Goal: Task Accomplishment & Management: Manage account settings

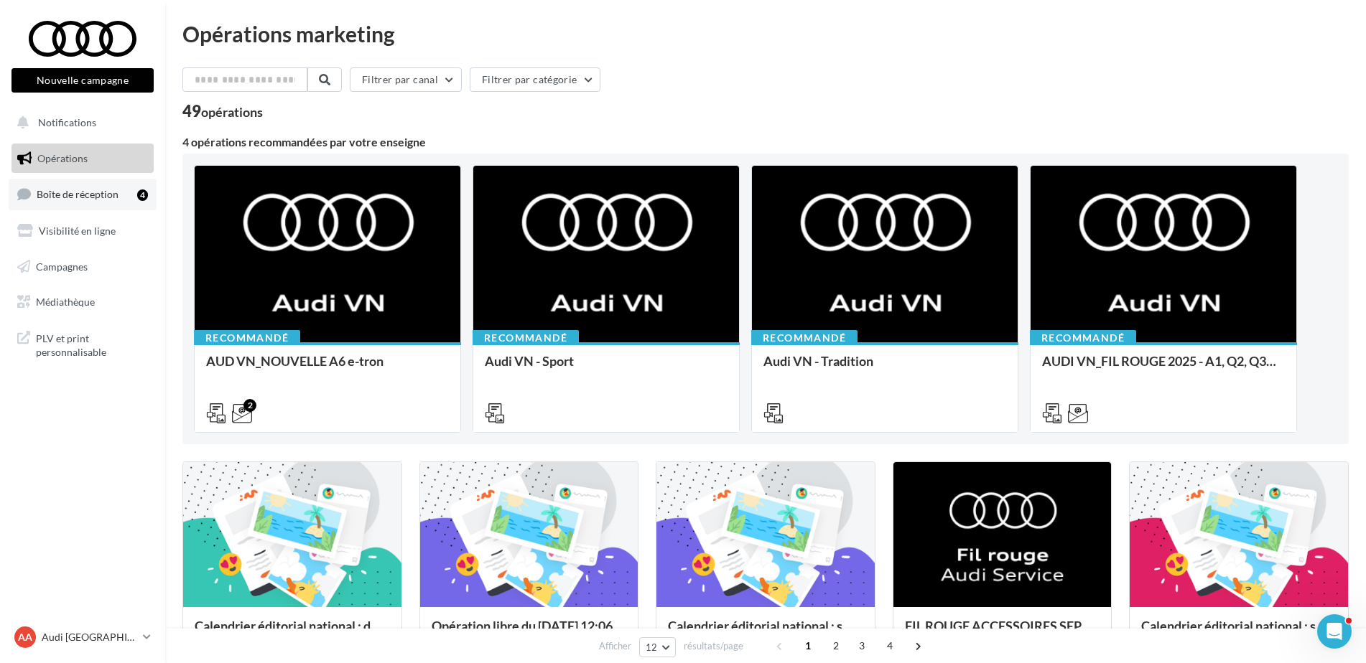
click at [93, 188] on span "Boîte de réception" at bounding box center [78, 194] width 82 height 12
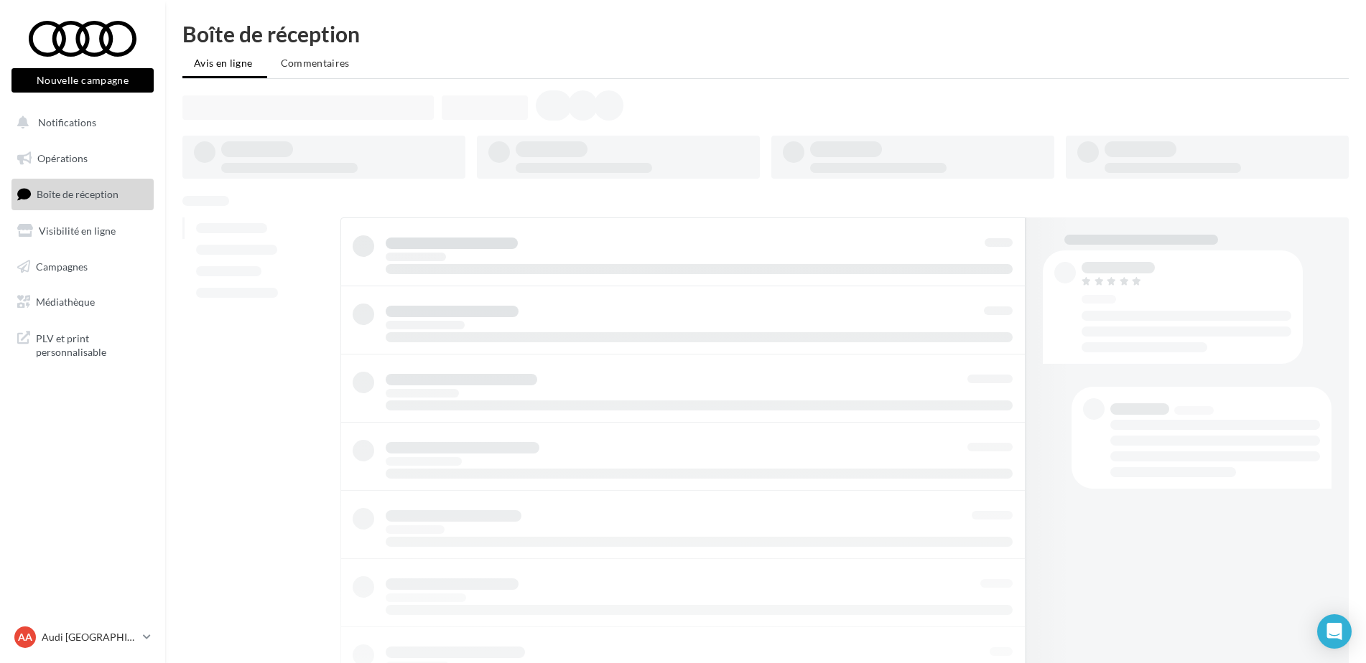
click at [71, 229] on span "Visibilité en ligne" at bounding box center [77, 231] width 77 height 12
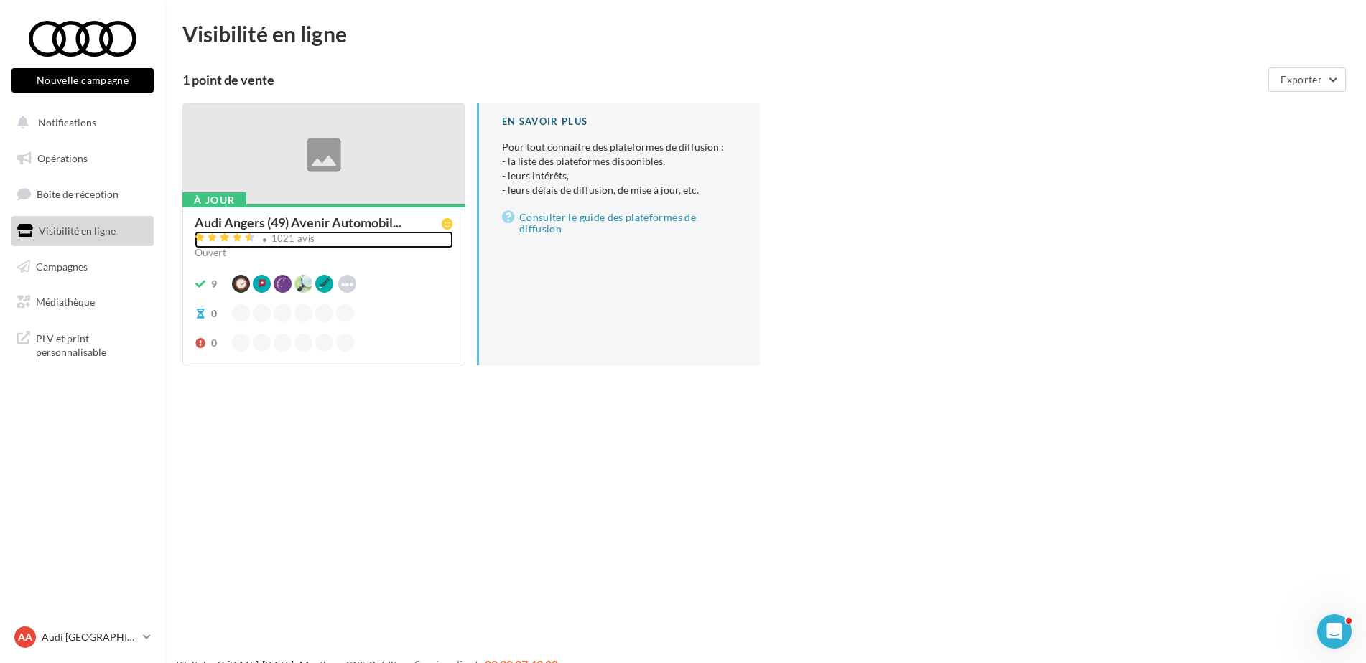
click at [289, 240] on div "1021 avis" at bounding box center [293, 238] width 44 height 9
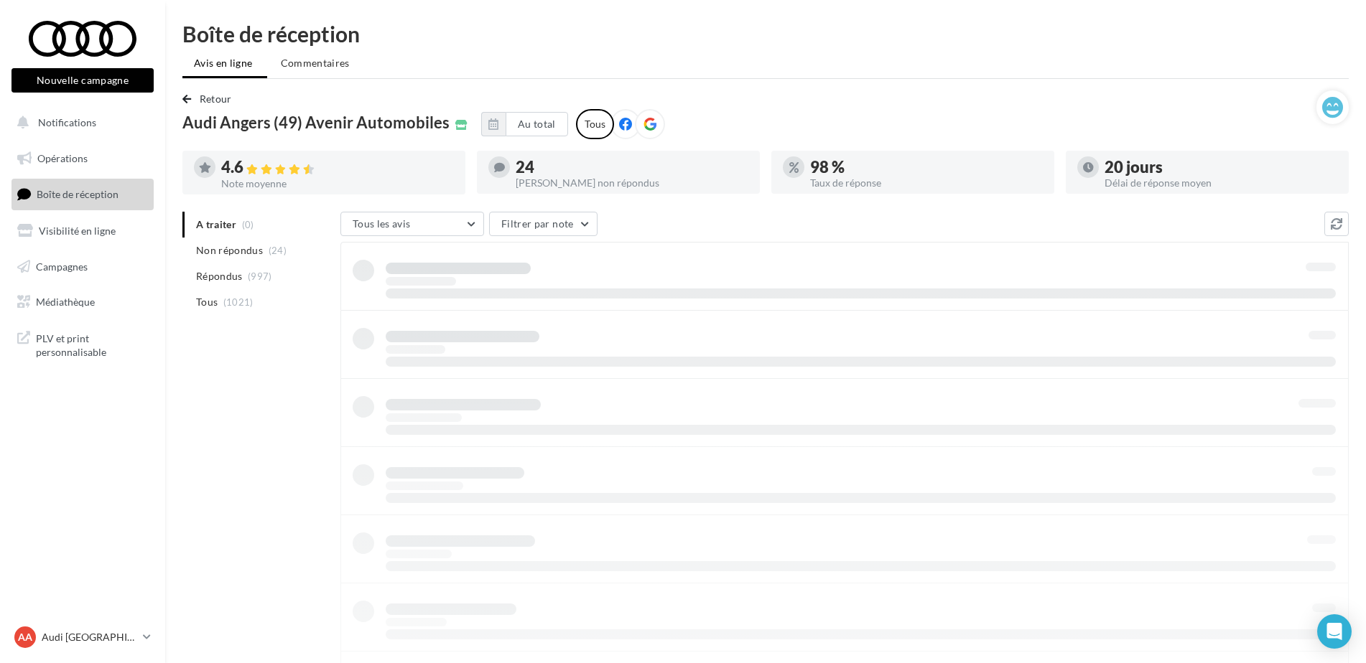
click at [108, 634] on p "Audi [GEOGRAPHIC_DATA]" at bounding box center [89, 637] width 95 height 14
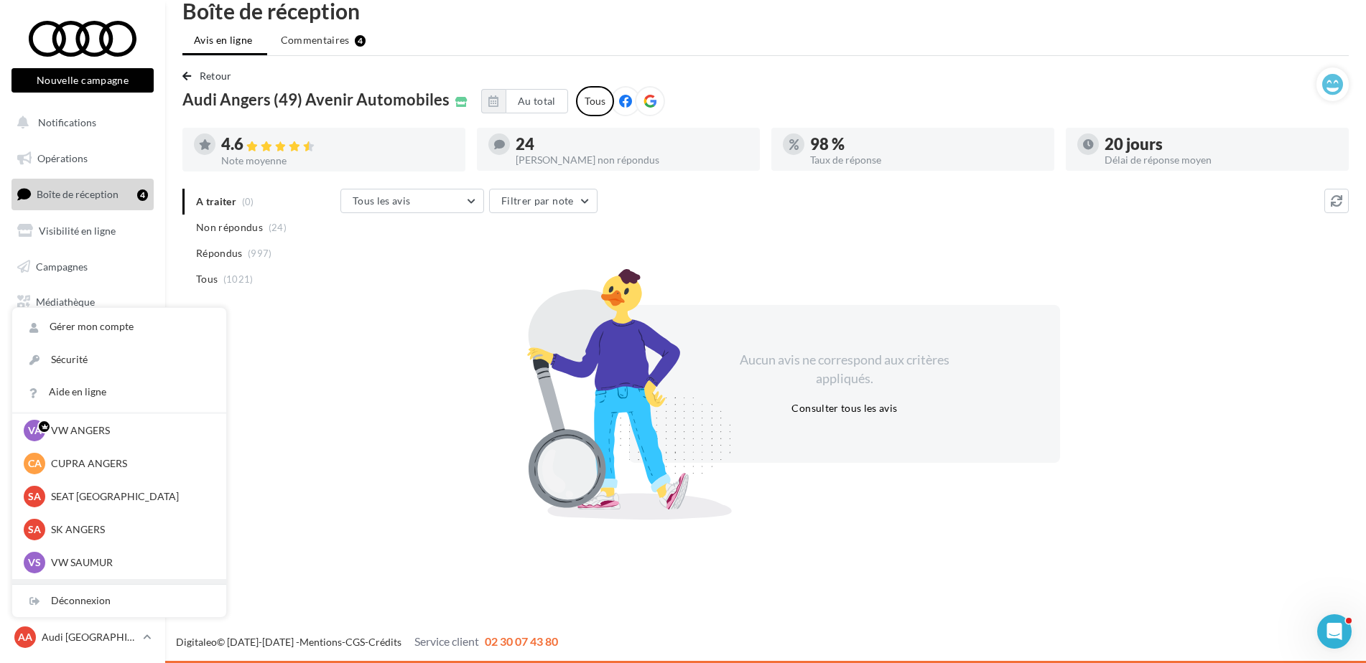
scroll to position [132, 0]
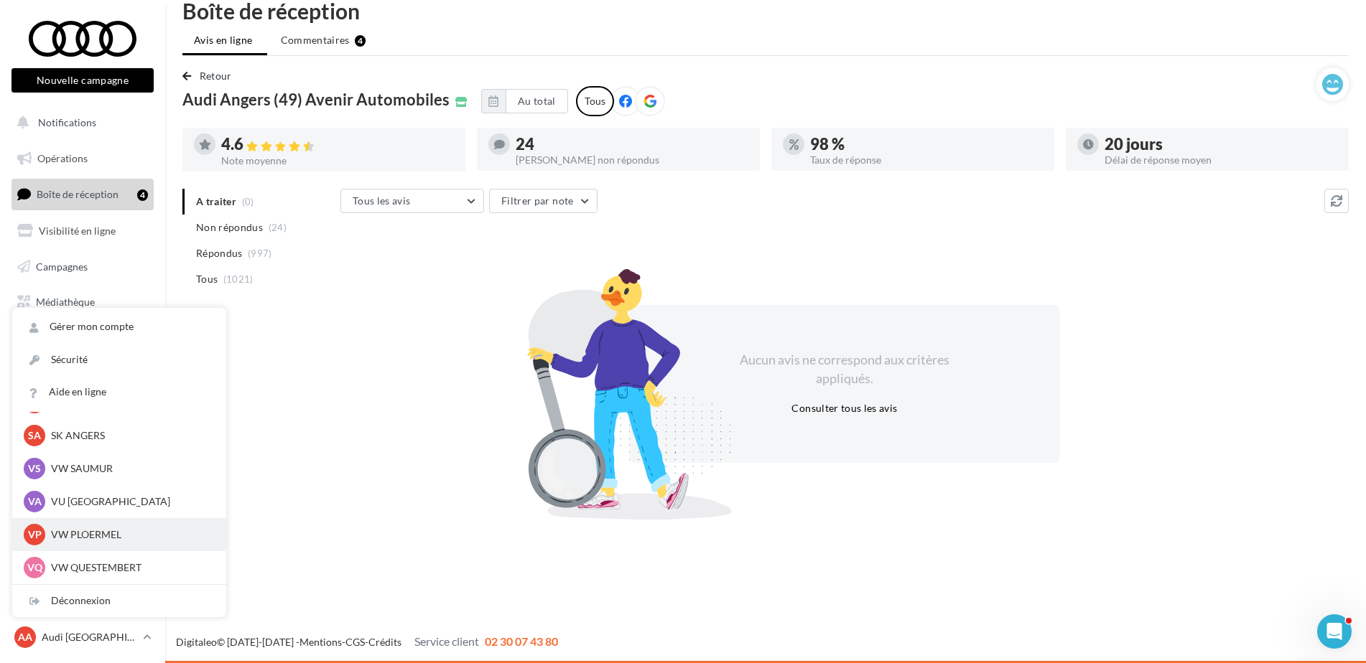
click at [123, 532] on p "VW PLOERMEL" at bounding box center [130, 535] width 158 height 14
